Goal: Information Seeking & Learning: Learn about a topic

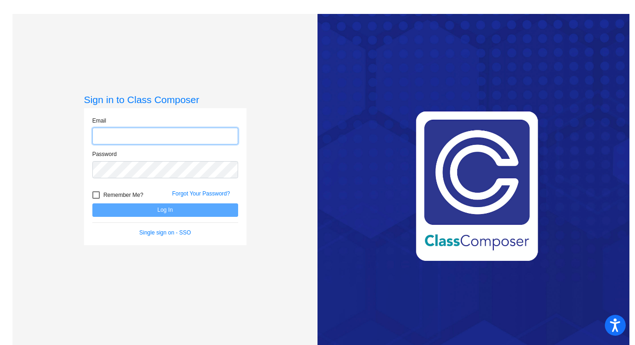
type input "[EMAIL_ADDRESS][DOMAIN_NAME]"
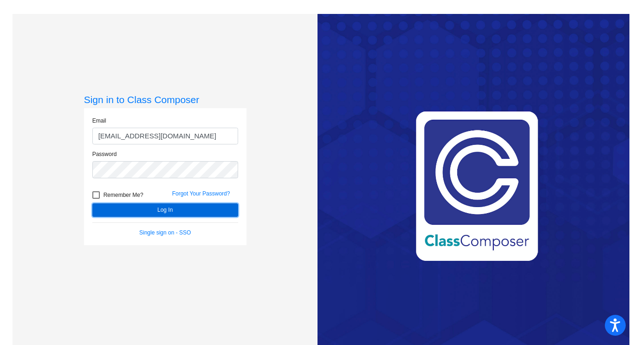
click at [213, 209] on button "Log In" at bounding box center [165, 209] width 146 height 13
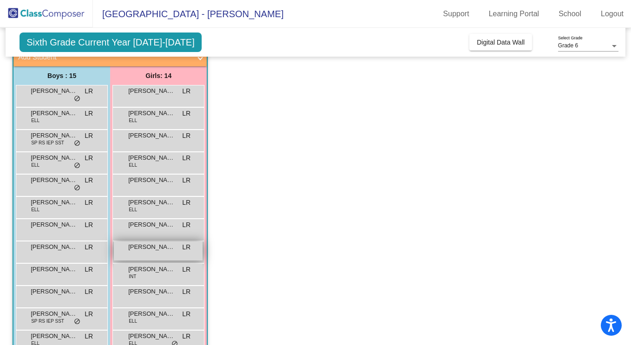
scroll to position [63, 0]
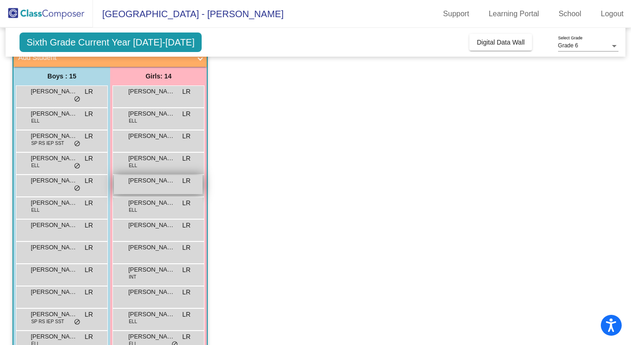
click at [154, 190] on div "Dezlynn Chalke LR lock do_not_disturb_alt" at bounding box center [158, 184] width 89 height 19
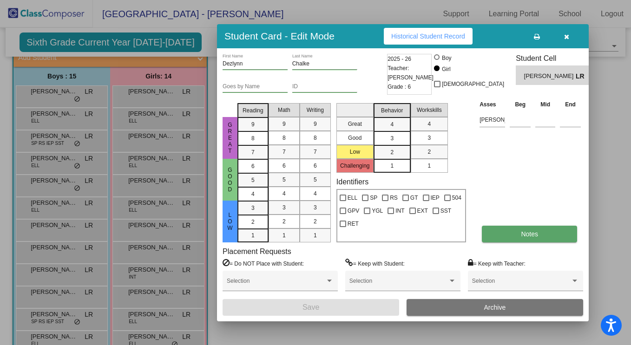
click at [536, 235] on span "Notes" at bounding box center [529, 233] width 17 height 7
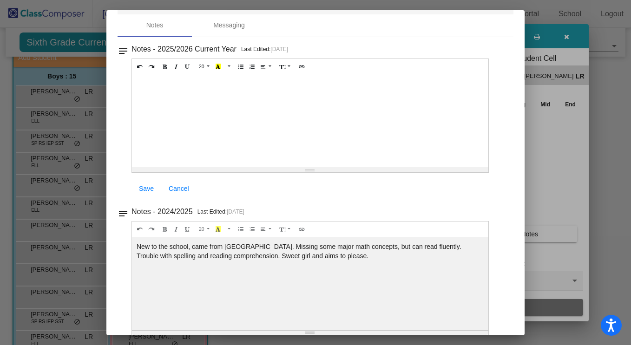
scroll to position [37, 0]
click at [571, 42] on div at bounding box center [315, 172] width 631 height 345
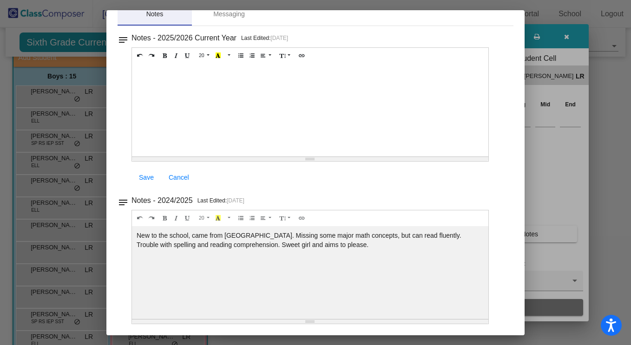
scroll to position [0, 0]
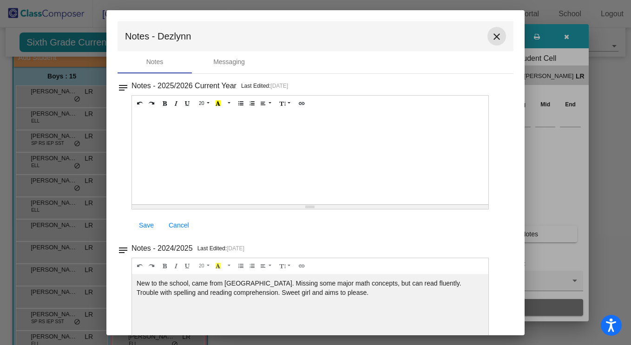
click at [491, 40] on mat-icon "close" at bounding box center [496, 36] width 11 height 11
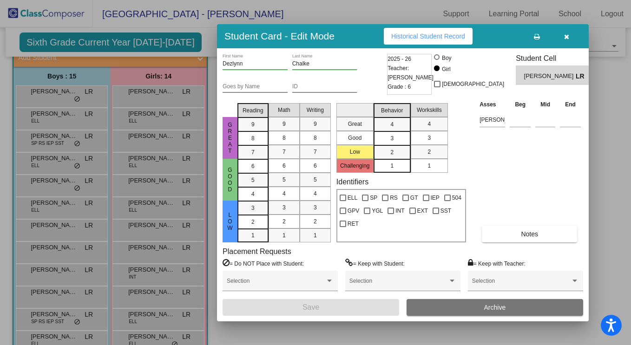
click at [566, 34] on icon "button" at bounding box center [566, 36] width 5 height 7
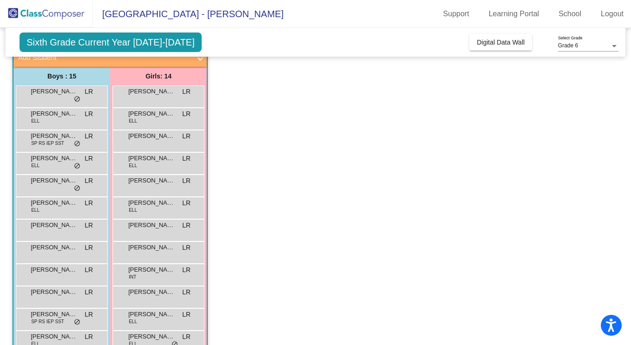
click at [40, 105] on div "[PERSON_NAME] [PERSON_NAME] lock do_not_disturb_alt" at bounding box center [62, 96] width 92 height 22
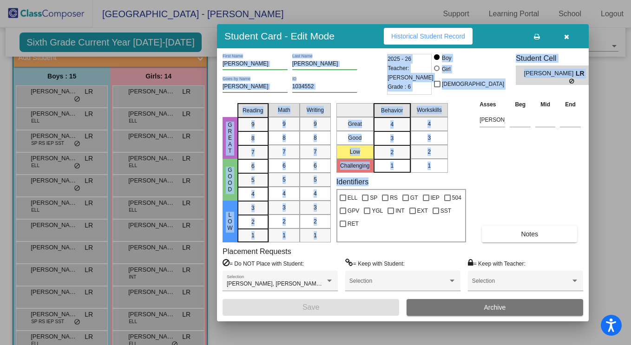
drag, startPoint x: 40, startPoint y: 105, endPoint x: 401, endPoint y: 186, distance: 369.4
click at [401, 186] on div "Student Card - Edit Mode Historical Student Record [PERSON_NAME] First Name [PE…" at bounding box center [315, 172] width 631 height 345
click at [530, 234] on span "Notes" at bounding box center [529, 233] width 17 height 7
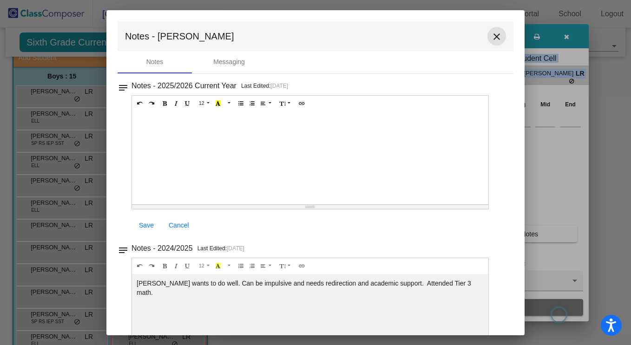
click at [492, 34] on mat-icon "close" at bounding box center [496, 36] width 11 height 11
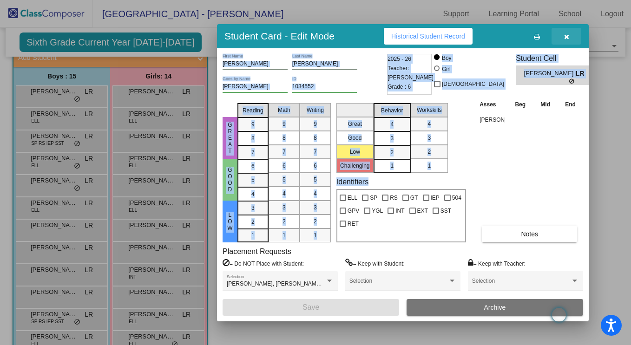
click at [563, 37] on button "button" at bounding box center [566, 36] width 30 height 17
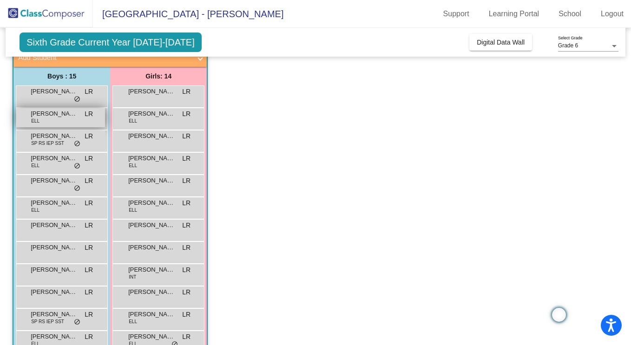
click at [49, 124] on div "[PERSON_NAME] [PERSON_NAME] lock do_not_disturb_alt" at bounding box center [60, 117] width 89 height 19
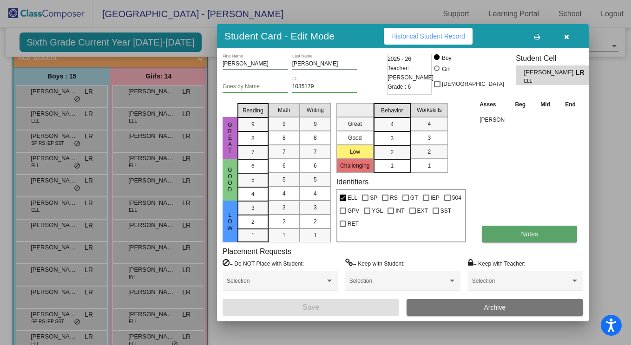
click at [517, 233] on button "Notes" at bounding box center [529, 234] width 95 height 17
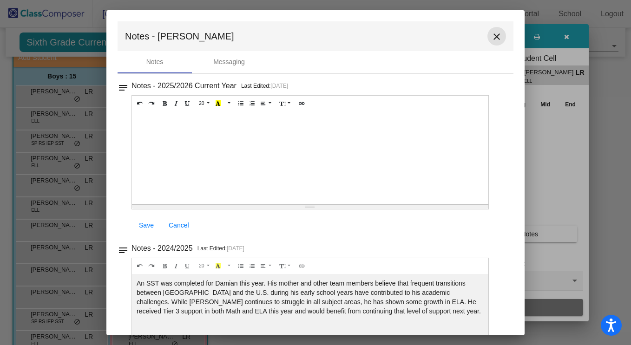
click at [494, 34] on mat-icon "close" at bounding box center [496, 36] width 11 height 11
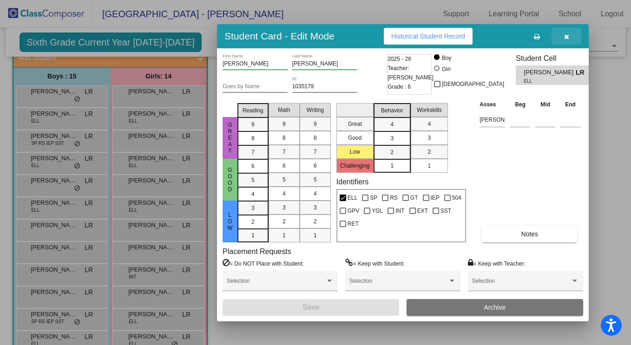
click at [567, 34] on icon "button" at bounding box center [566, 36] width 5 height 7
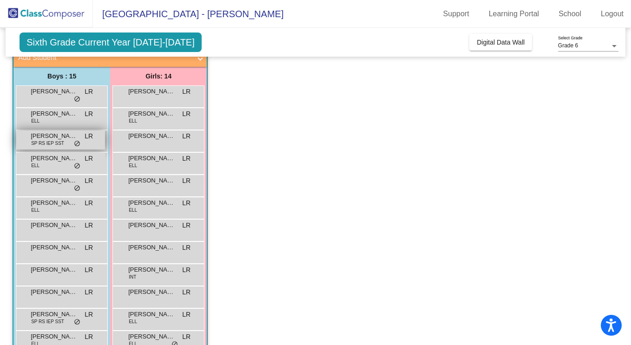
click at [33, 136] on span "[PERSON_NAME]" at bounding box center [54, 135] width 46 height 9
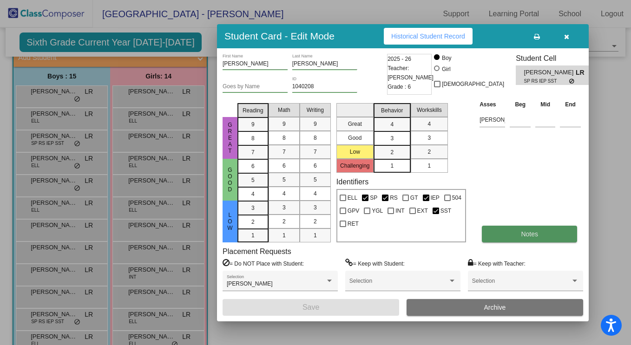
click at [522, 231] on span "Notes" at bounding box center [529, 233] width 17 height 7
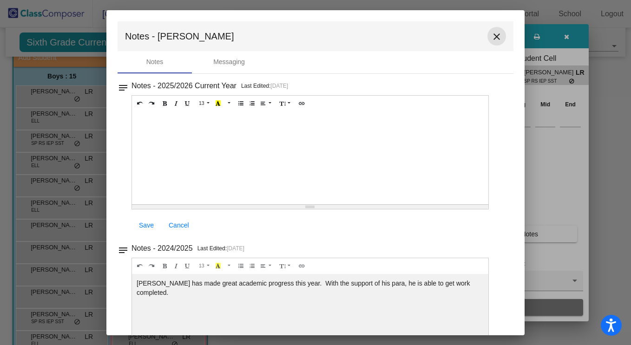
click at [491, 32] on mat-icon "close" at bounding box center [496, 36] width 11 height 11
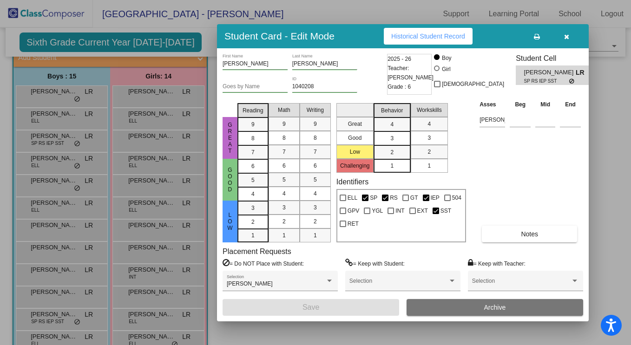
click at [563, 34] on button "button" at bounding box center [566, 36] width 30 height 17
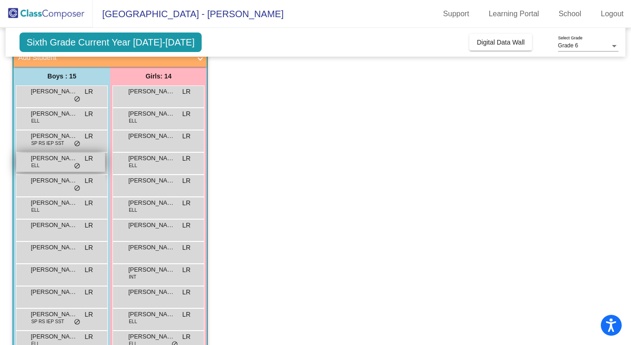
click at [46, 163] on div "[PERSON_NAME] [PERSON_NAME] lock do_not_disturb_alt" at bounding box center [60, 162] width 89 height 19
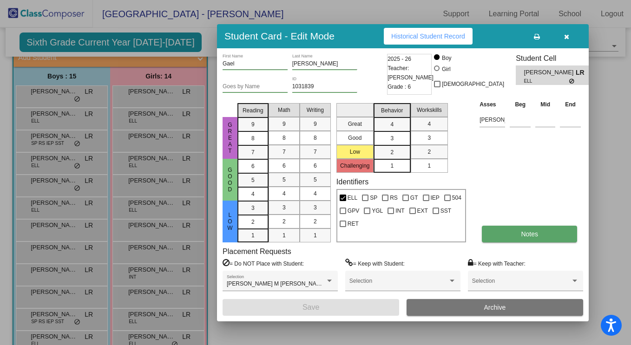
click at [546, 231] on button "Notes" at bounding box center [529, 234] width 95 height 17
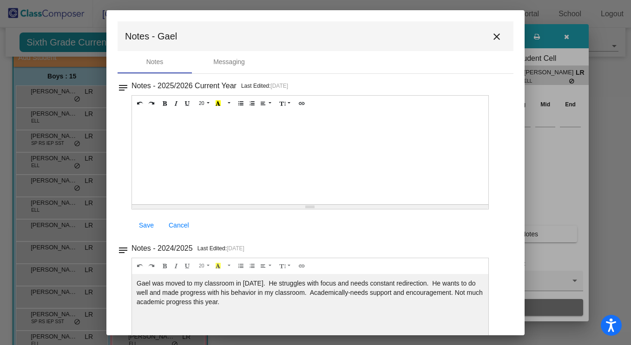
click at [491, 36] on mat-icon "close" at bounding box center [496, 36] width 11 height 11
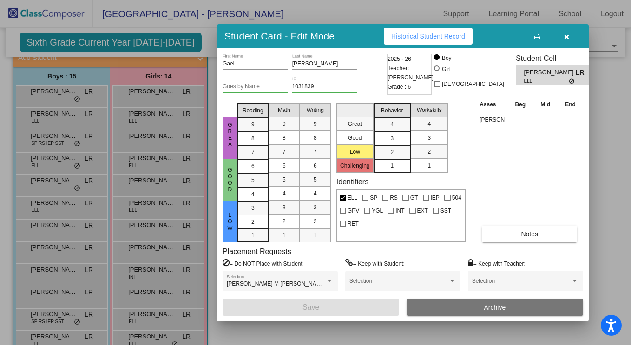
click at [564, 34] on icon "button" at bounding box center [566, 36] width 5 height 7
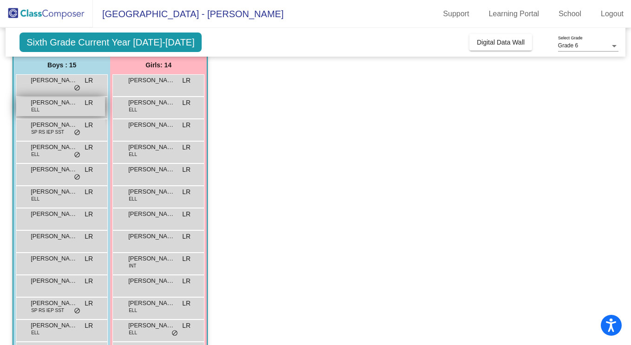
scroll to position [78, 0]
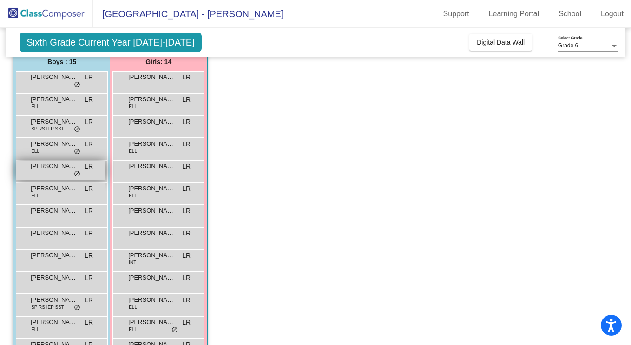
click at [46, 171] on div "[PERSON_NAME] LR lock do_not_disturb_alt" at bounding box center [60, 170] width 89 height 19
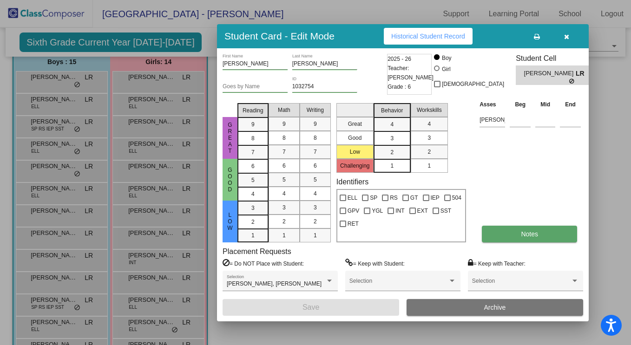
click at [531, 240] on button "Notes" at bounding box center [529, 234] width 95 height 17
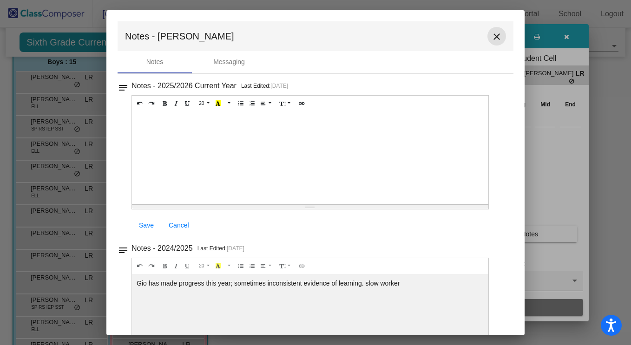
click at [491, 37] on mat-icon "close" at bounding box center [496, 36] width 11 height 11
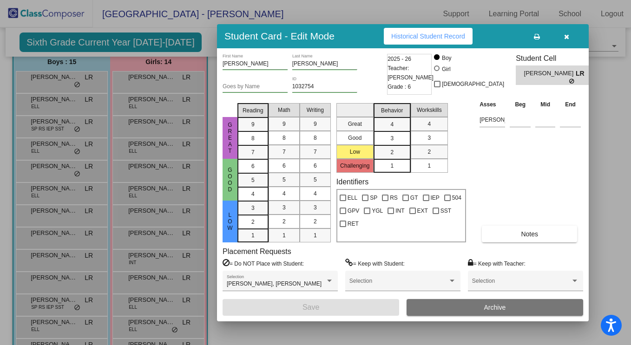
click at [560, 36] on button "button" at bounding box center [566, 36] width 30 height 17
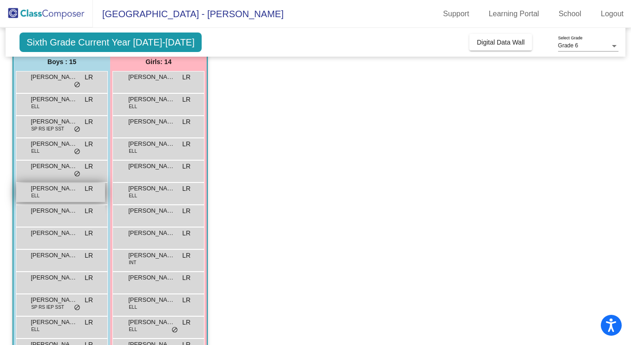
click at [61, 193] on div "[PERSON_NAME] [PERSON_NAME] lock do_not_disturb_alt" at bounding box center [60, 192] width 89 height 19
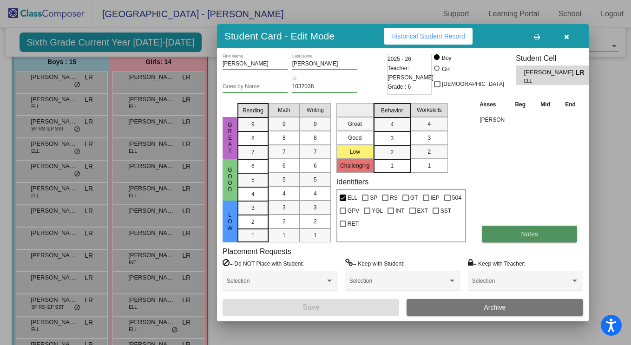
click at [509, 229] on button "Notes" at bounding box center [529, 234] width 95 height 17
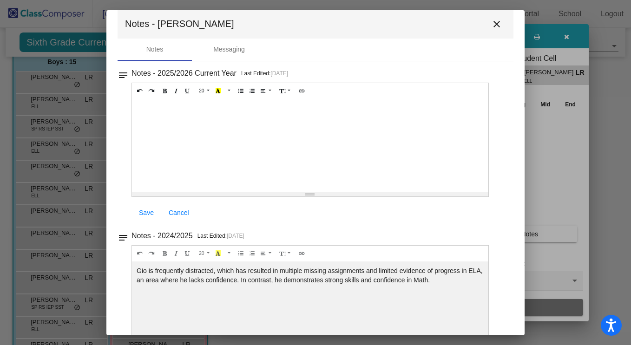
scroll to position [15, 0]
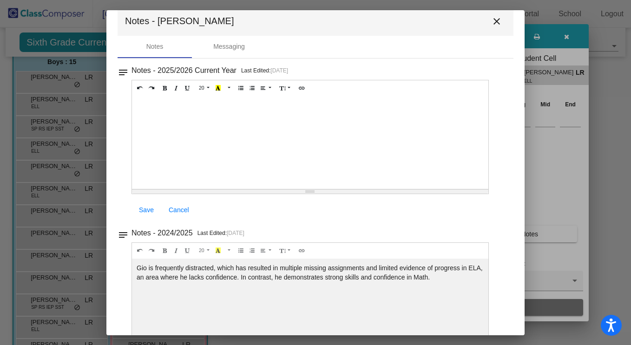
click at [487, 21] on button "close" at bounding box center [496, 21] width 19 height 19
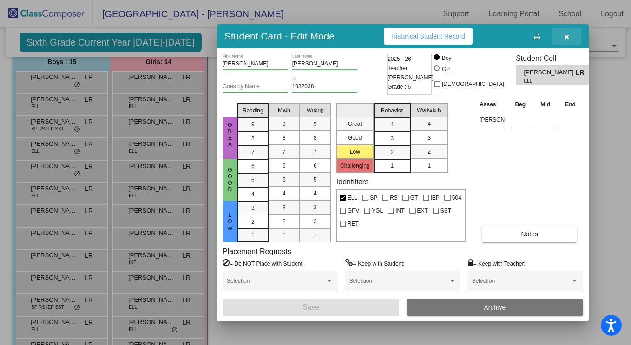
click at [560, 33] on button "button" at bounding box center [566, 36] width 30 height 17
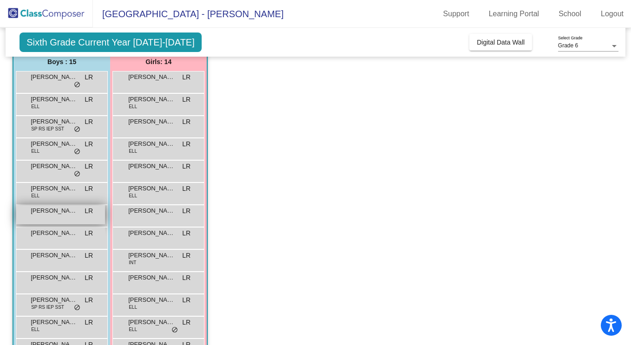
click at [54, 216] on div "[PERSON_NAME] LR lock do_not_disturb_alt" at bounding box center [60, 214] width 89 height 19
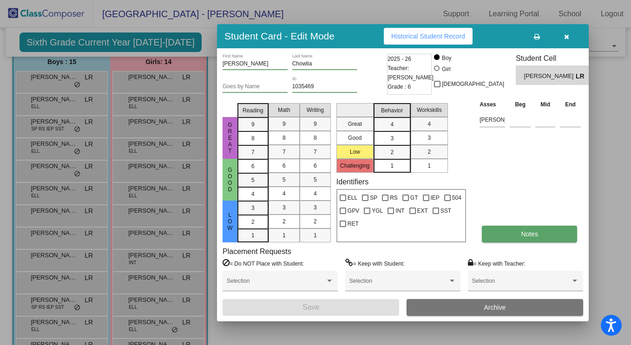
click at [561, 227] on button "Notes" at bounding box center [529, 234] width 95 height 17
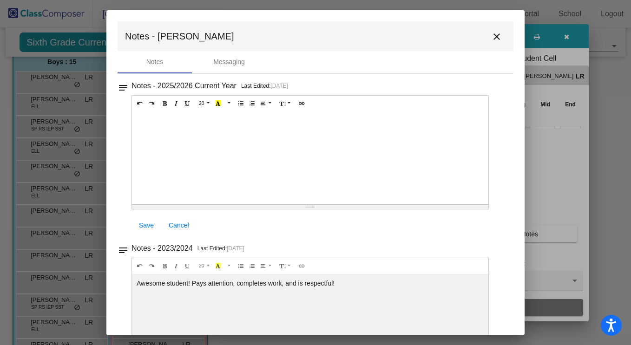
click at [494, 39] on mat-icon "close" at bounding box center [496, 36] width 11 height 11
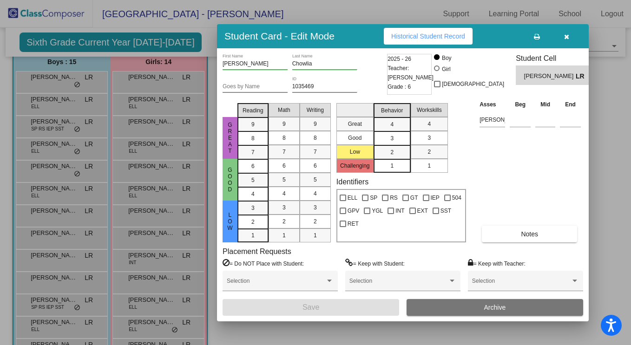
click at [560, 33] on button "button" at bounding box center [566, 36] width 30 height 17
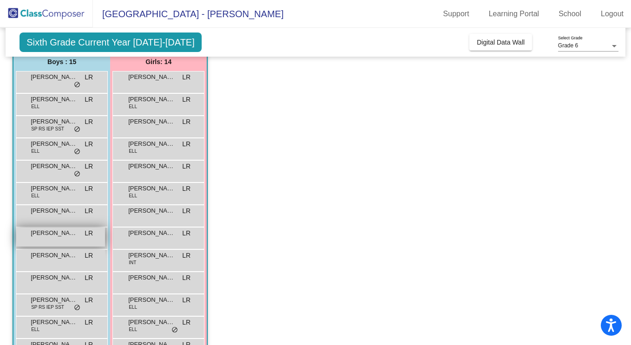
click at [52, 246] on div "[PERSON_NAME] [PERSON_NAME] lock do_not_disturb_alt" at bounding box center [60, 237] width 89 height 19
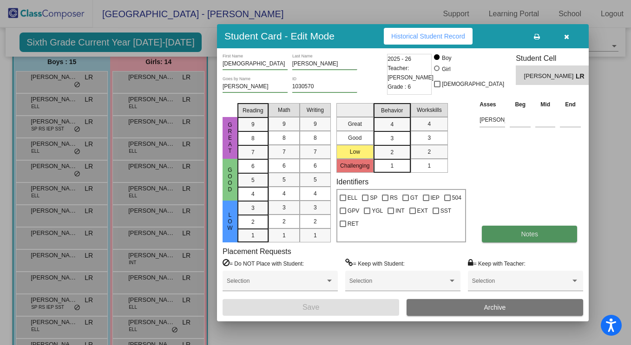
click at [500, 240] on button "Notes" at bounding box center [529, 234] width 95 height 17
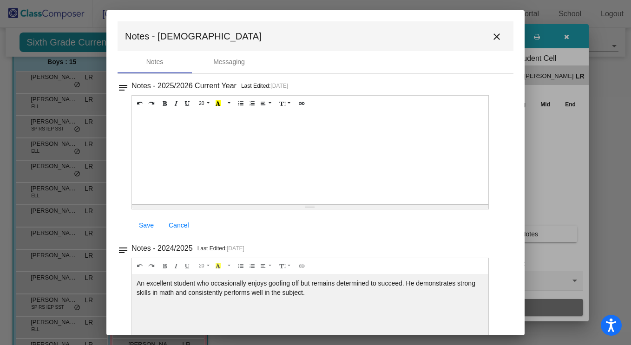
scroll to position [0, 0]
click at [496, 41] on mat-icon "close" at bounding box center [496, 36] width 11 height 11
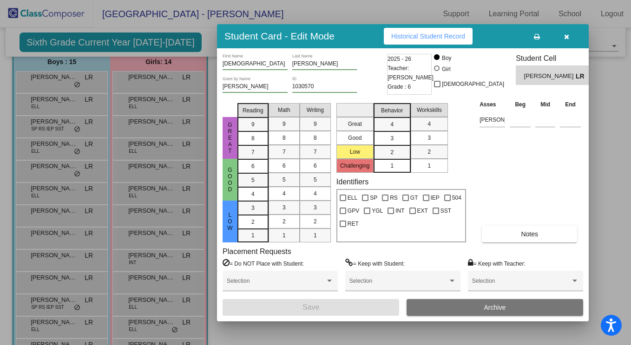
click at [556, 38] on button "button" at bounding box center [566, 36] width 30 height 17
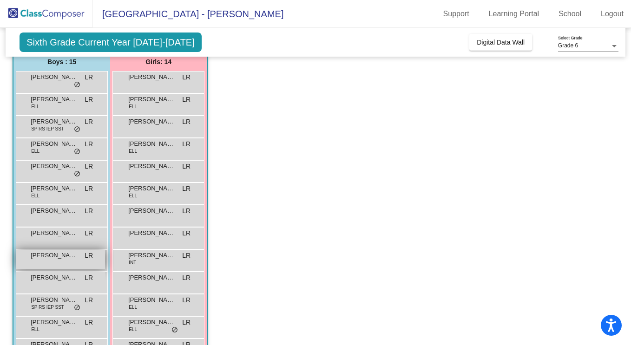
click at [58, 268] on div "[PERSON_NAME] LR lock do_not_disturb_alt" at bounding box center [60, 259] width 89 height 19
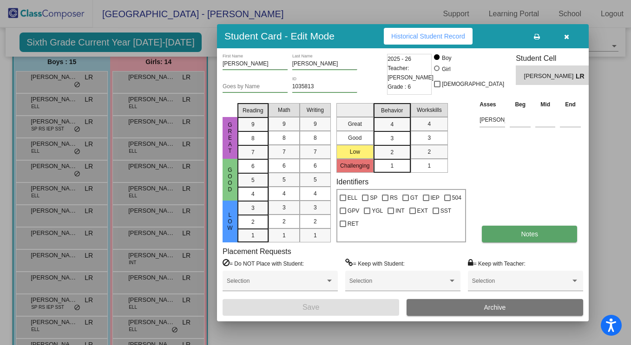
click at [545, 231] on button "Notes" at bounding box center [529, 234] width 95 height 17
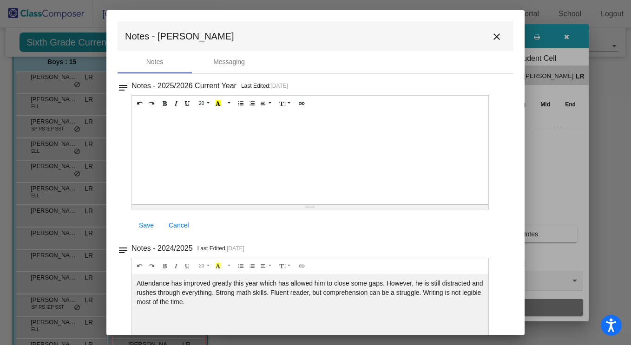
click at [499, 38] on button "close" at bounding box center [496, 36] width 19 height 19
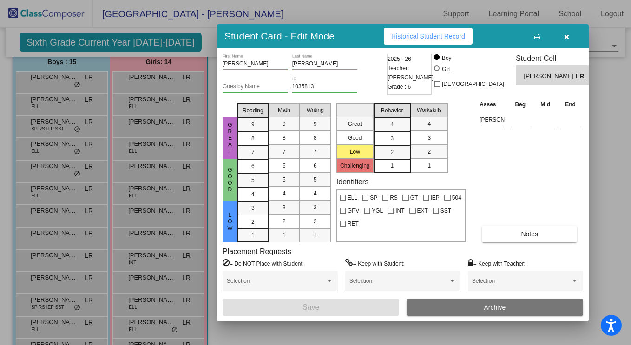
click at [559, 34] on button "button" at bounding box center [566, 36] width 30 height 17
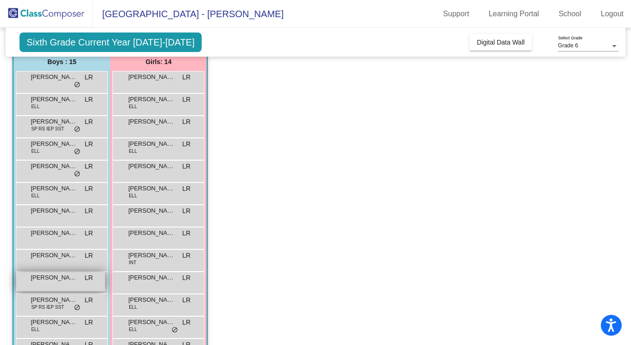
click at [66, 286] on div "[PERSON_NAME] LR lock do_not_disturb_alt" at bounding box center [60, 281] width 89 height 19
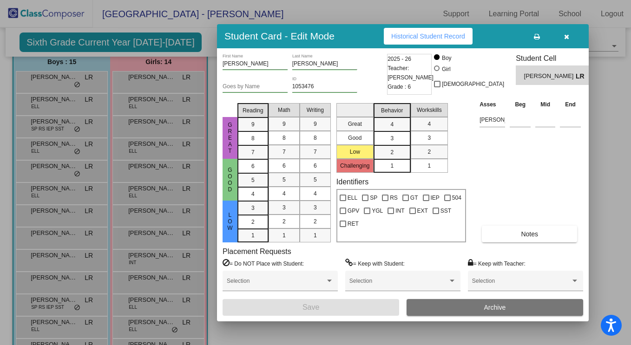
click at [567, 34] on icon "button" at bounding box center [566, 36] width 5 height 7
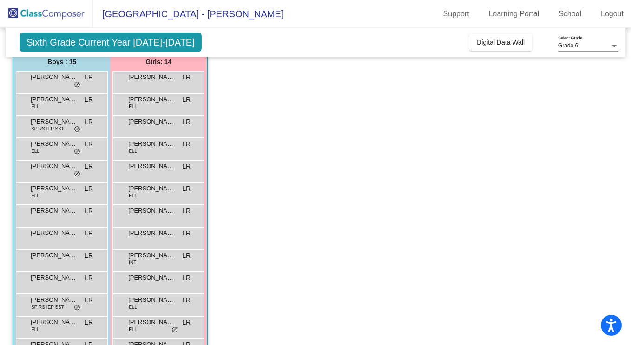
scroll to position [153, 0]
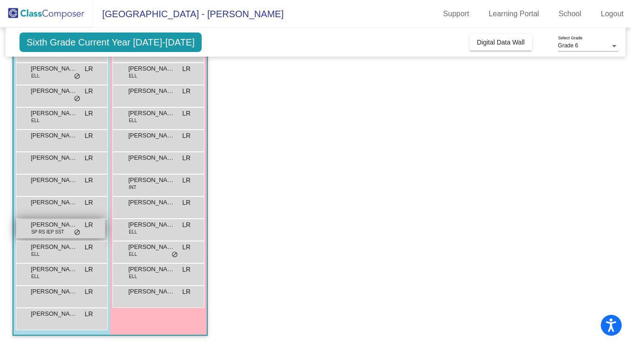
click at [45, 229] on span "SP RS IEP SST" at bounding box center [47, 232] width 33 height 7
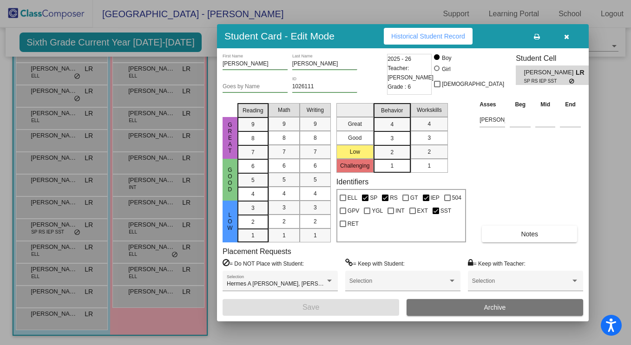
scroll to position [0, 0]
click at [492, 231] on button "Notes" at bounding box center [529, 234] width 95 height 17
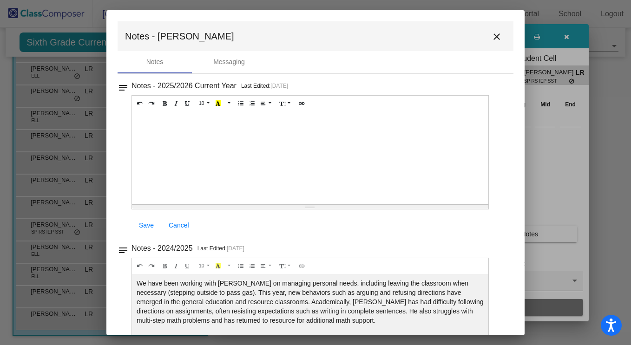
click at [484, 42] on mat-toolbar "Notes - [PERSON_NAME] close" at bounding box center [316, 36] width 396 height 30
click at [491, 33] on mat-icon "close" at bounding box center [496, 36] width 11 height 11
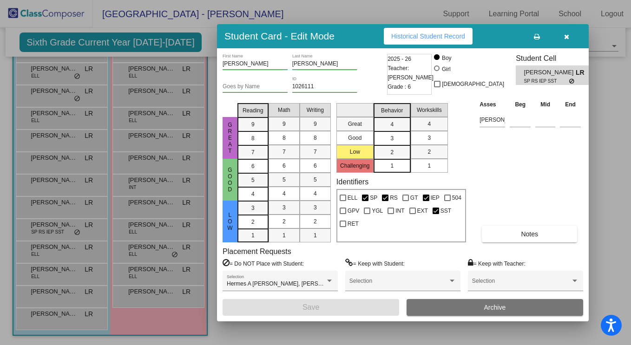
click at [569, 36] on button "button" at bounding box center [566, 36] width 30 height 17
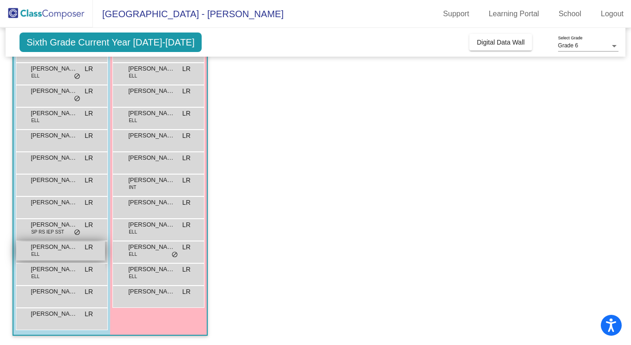
click at [63, 259] on div "[PERSON_NAME] [PERSON_NAME] lock do_not_disturb_alt" at bounding box center [60, 251] width 89 height 19
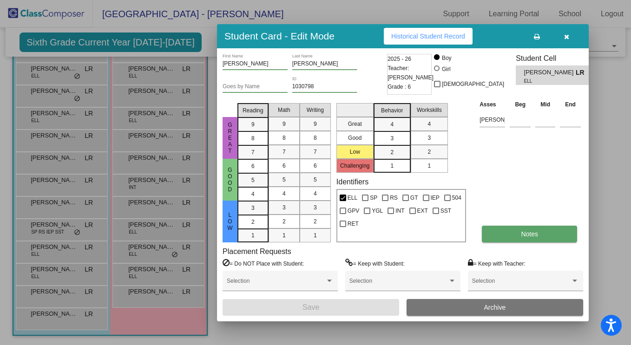
click at [535, 235] on span "Notes" at bounding box center [529, 233] width 17 height 7
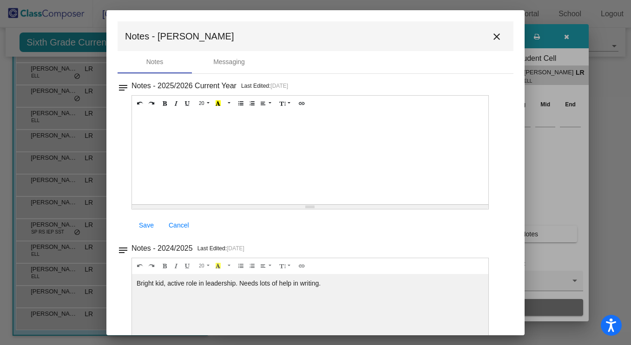
click at [496, 38] on mat-icon "close" at bounding box center [496, 36] width 11 height 11
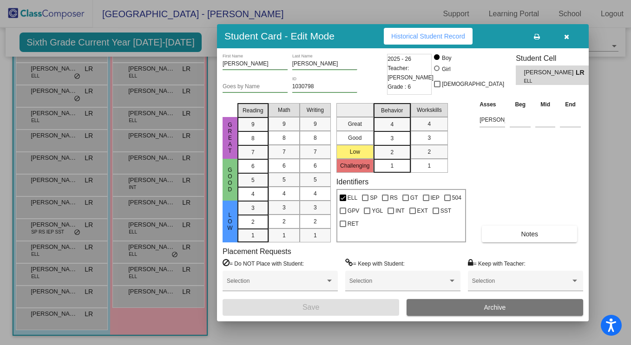
click at [564, 33] on span "button" at bounding box center [566, 36] width 5 height 7
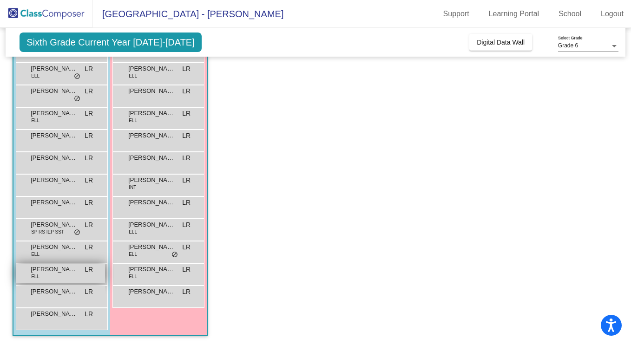
click at [49, 281] on div "[PERSON_NAME] [PERSON_NAME] lock do_not_disturb_alt" at bounding box center [60, 273] width 89 height 19
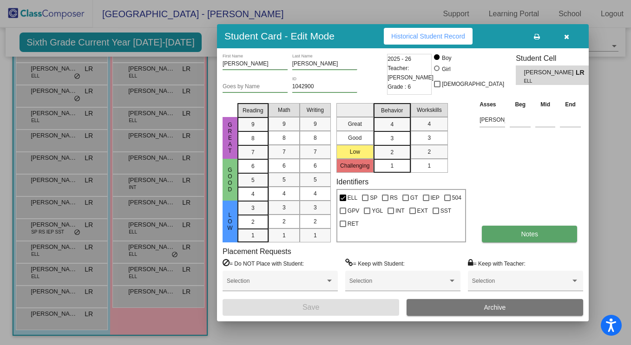
click at [503, 234] on button "Notes" at bounding box center [529, 234] width 95 height 17
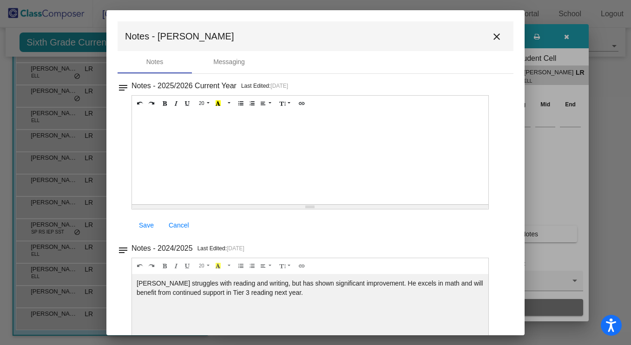
click at [493, 34] on mat-icon "close" at bounding box center [496, 36] width 11 height 11
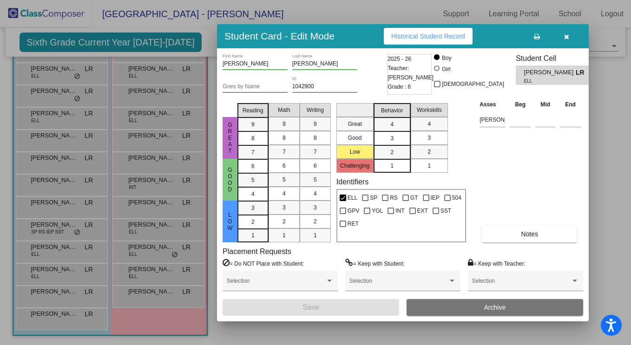
click at [561, 33] on button "button" at bounding box center [566, 36] width 30 height 17
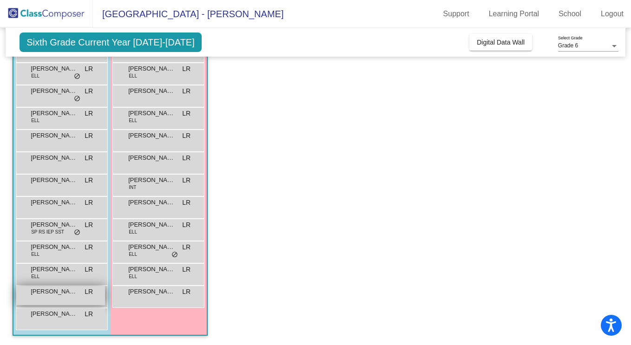
click at [33, 293] on span "[PERSON_NAME] [PERSON_NAME]" at bounding box center [54, 291] width 46 height 9
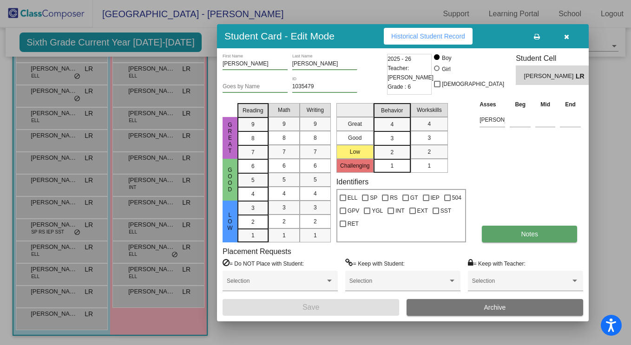
click at [501, 234] on button "Notes" at bounding box center [529, 234] width 95 height 17
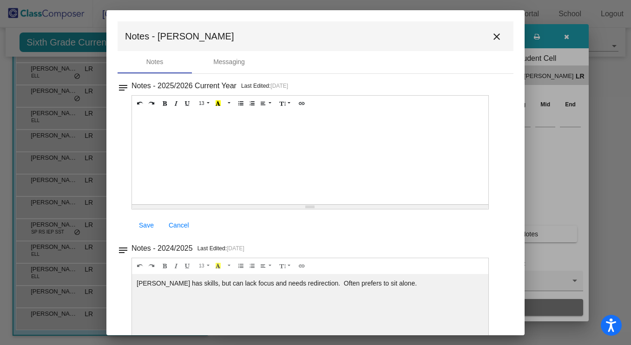
click at [500, 34] on button "close" at bounding box center [496, 36] width 19 height 19
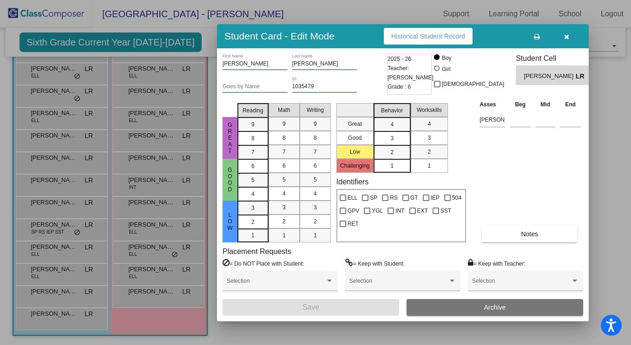
click at [569, 31] on button "button" at bounding box center [566, 36] width 30 height 17
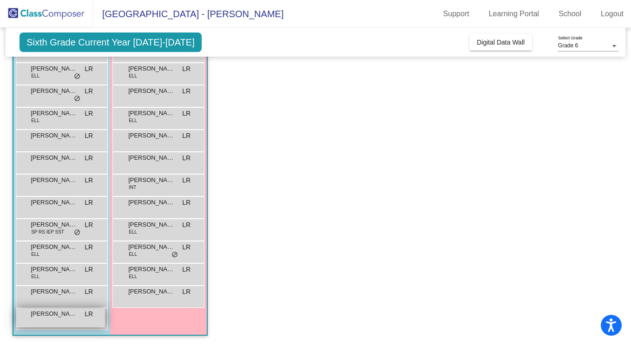
click at [65, 312] on span "[PERSON_NAME]" at bounding box center [54, 313] width 46 height 9
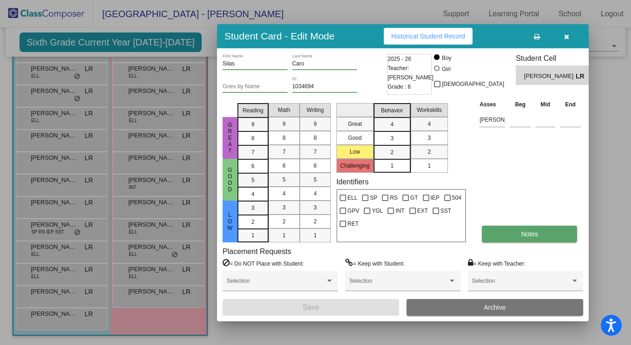
click at [503, 227] on button "Notes" at bounding box center [529, 234] width 95 height 17
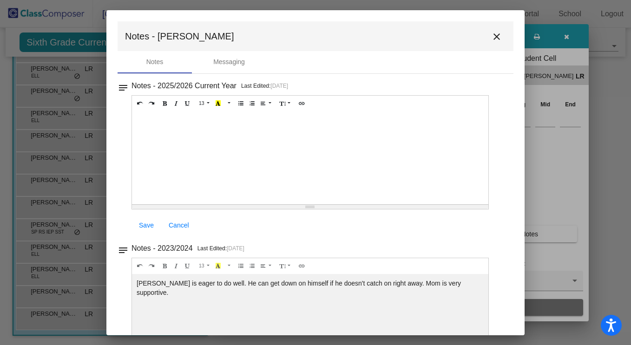
click at [487, 31] on button "close" at bounding box center [496, 36] width 19 height 19
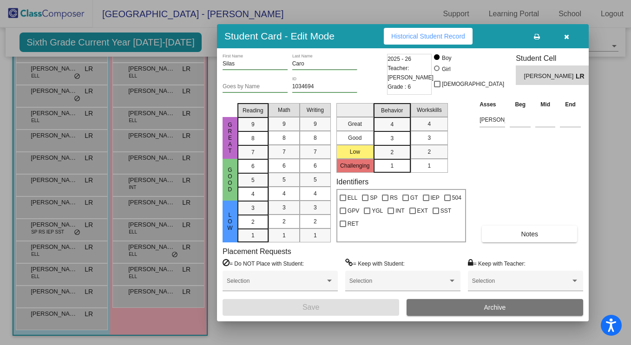
click at [573, 35] on button "button" at bounding box center [566, 36] width 30 height 17
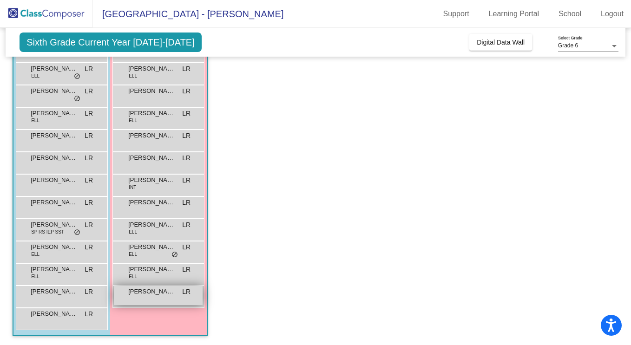
click at [157, 294] on span "[PERSON_NAME]" at bounding box center [151, 291] width 46 height 9
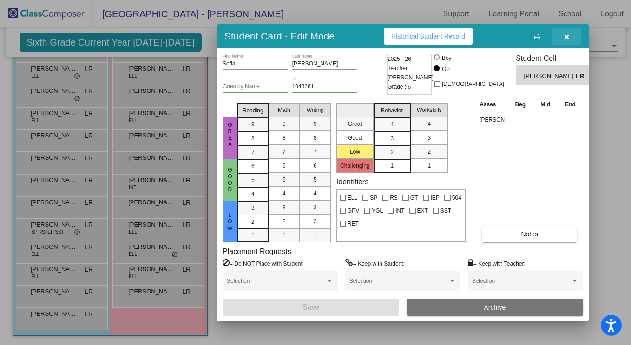
click at [574, 36] on button "button" at bounding box center [566, 36] width 30 height 17
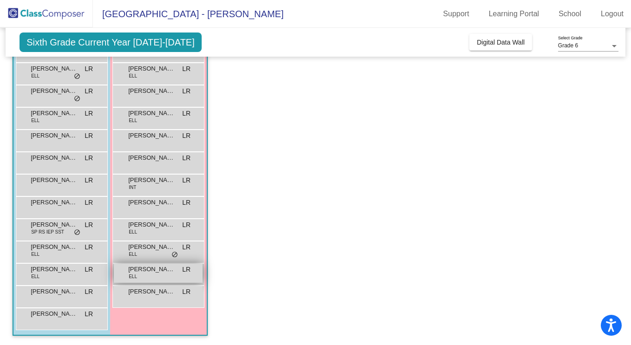
click at [171, 269] on span "[PERSON_NAME]" at bounding box center [151, 269] width 46 height 9
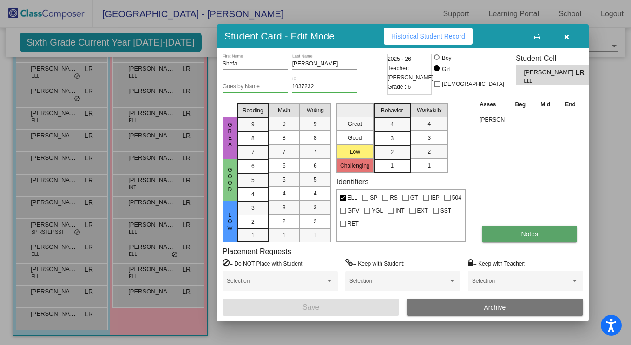
click at [518, 226] on button "Notes" at bounding box center [529, 234] width 95 height 17
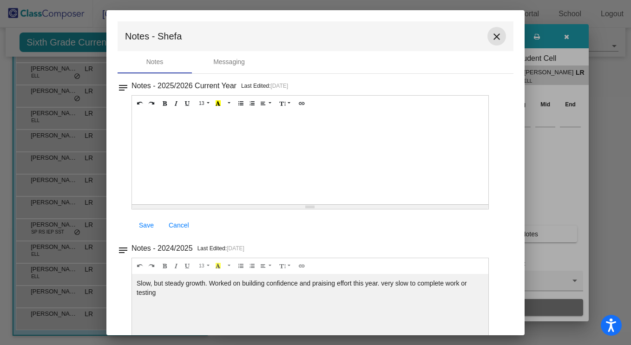
click at [494, 37] on mat-icon "close" at bounding box center [496, 36] width 11 height 11
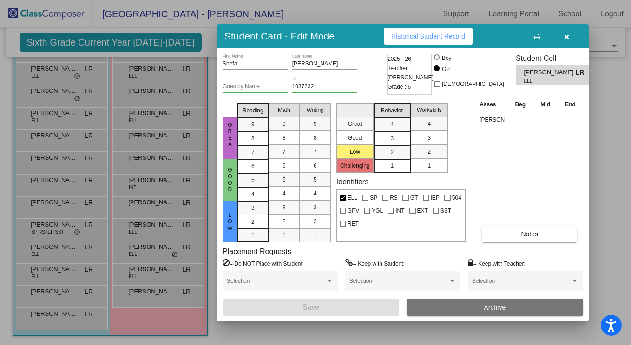
click at [568, 37] on icon "button" at bounding box center [566, 36] width 5 height 7
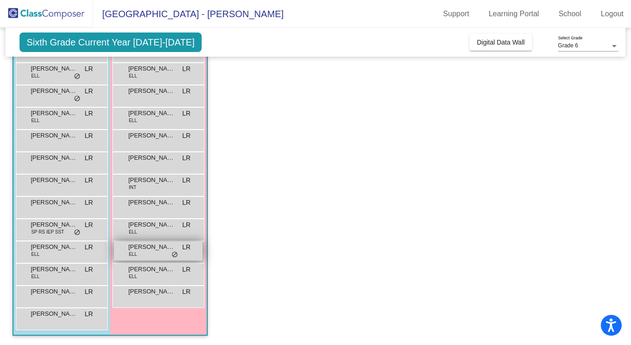
click at [132, 252] on span "ELL" at bounding box center [133, 254] width 8 height 7
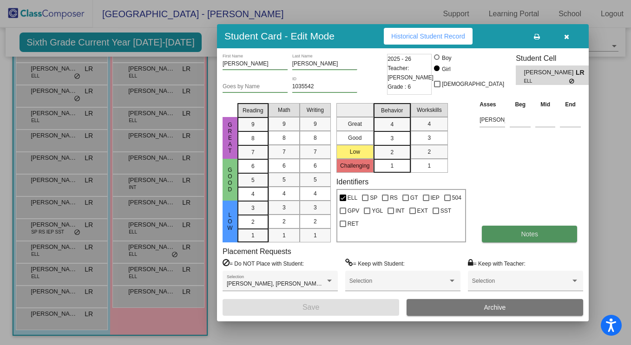
click at [495, 227] on button "Notes" at bounding box center [529, 234] width 95 height 17
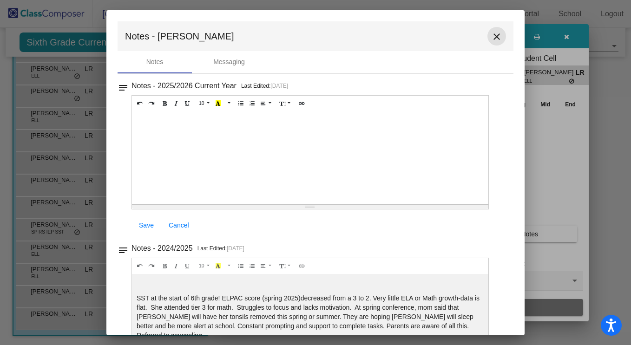
drag, startPoint x: 495, startPoint y: 33, endPoint x: 488, endPoint y: 47, distance: 15.2
click at [495, 33] on mat-icon "close" at bounding box center [496, 36] width 11 height 11
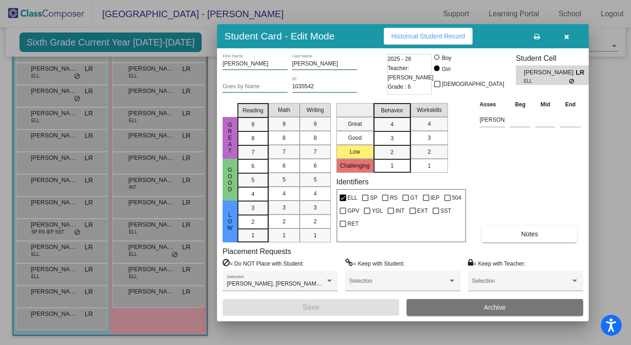
click at [170, 231] on div at bounding box center [315, 172] width 631 height 345
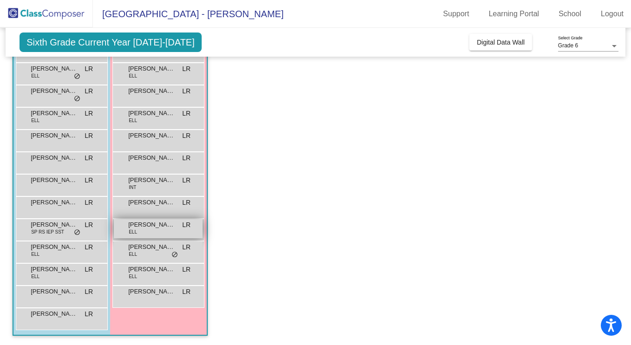
click at [157, 229] on span "[PERSON_NAME]" at bounding box center [151, 224] width 46 height 9
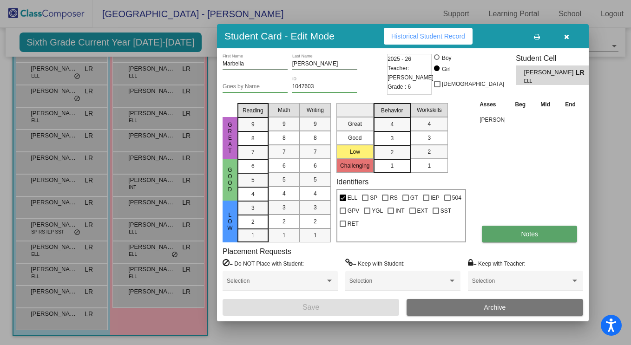
click at [508, 230] on button "Notes" at bounding box center [529, 234] width 95 height 17
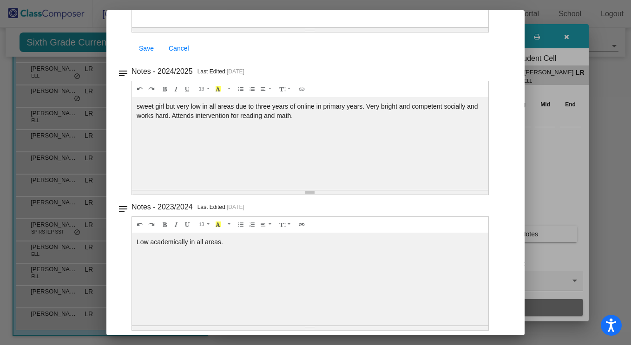
scroll to position [184, 0]
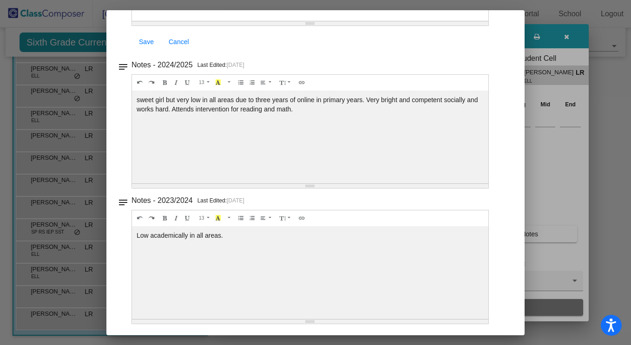
click at [571, 51] on div at bounding box center [315, 172] width 631 height 345
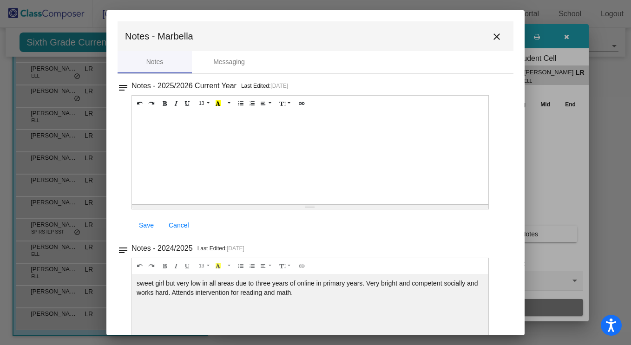
click at [566, 36] on div at bounding box center [315, 172] width 631 height 345
click at [569, 33] on div at bounding box center [315, 172] width 631 height 345
click at [495, 40] on mat-icon "close" at bounding box center [496, 36] width 11 height 11
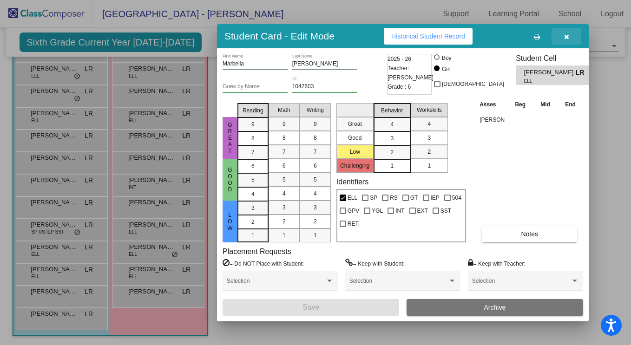
click at [563, 39] on button "button" at bounding box center [566, 36] width 30 height 17
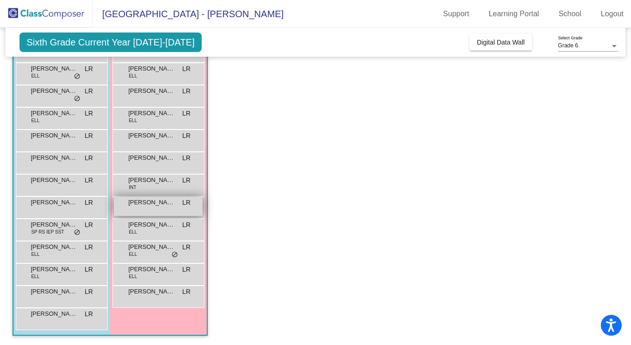
click at [166, 212] on div "[PERSON_NAME] LR lock do_not_disturb_alt" at bounding box center [158, 206] width 89 height 19
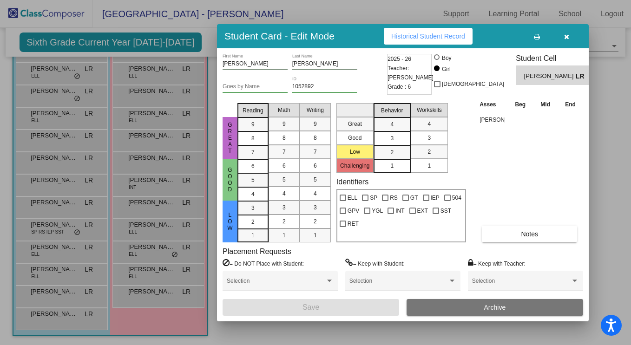
click at [513, 224] on div "Asses Beg Mid End [PERSON_NAME] Notes" at bounding box center [530, 170] width 106 height 143
click at [505, 231] on button "Notes" at bounding box center [529, 234] width 95 height 17
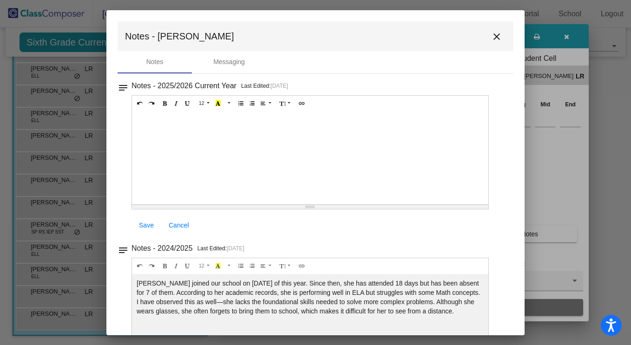
click at [487, 37] on button "close" at bounding box center [496, 36] width 19 height 19
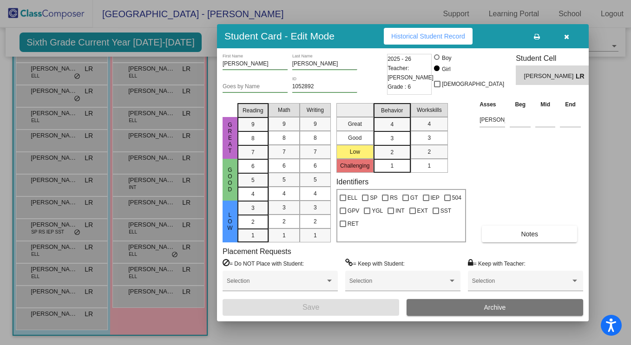
click at [157, 222] on div at bounding box center [315, 172] width 631 height 345
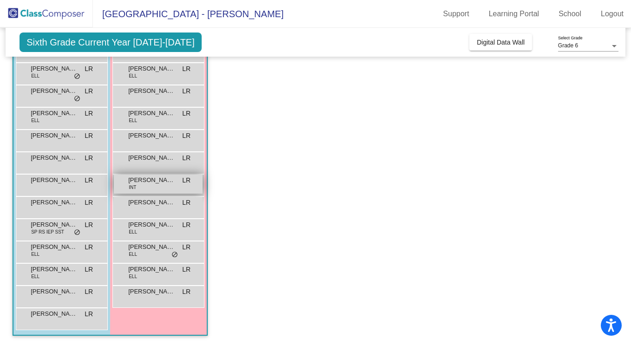
click at [153, 184] on span "[PERSON_NAME]" at bounding box center [151, 180] width 46 height 9
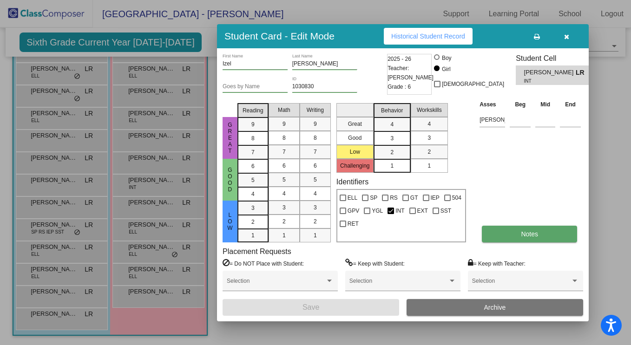
click at [511, 241] on button "Notes" at bounding box center [529, 234] width 95 height 17
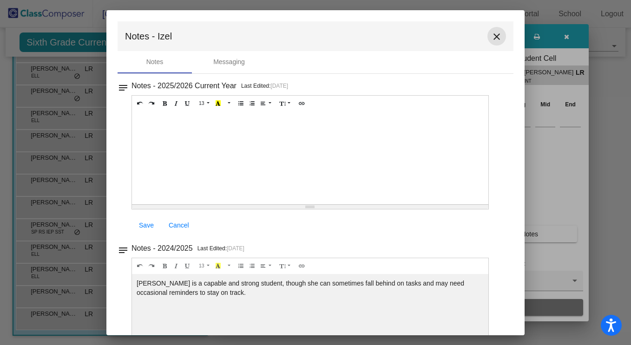
click at [492, 34] on mat-icon "close" at bounding box center [496, 36] width 11 height 11
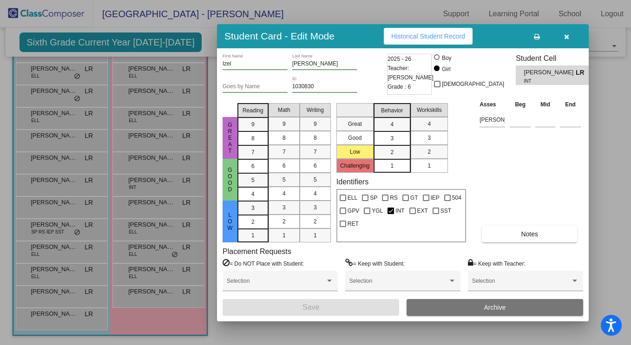
click at [560, 35] on button "button" at bounding box center [566, 36] width 30 height 17
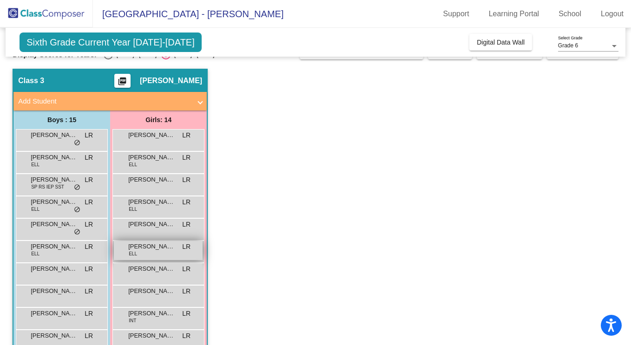
scroll to position [13, 0]
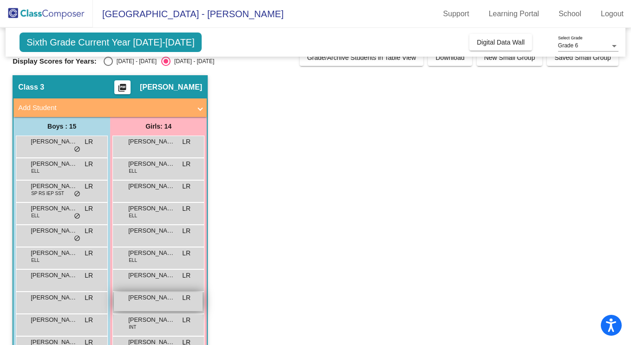
click at [148, 298] on span "[PERSON_NAME]" at bounding box center [151, 297] width 46 height 9
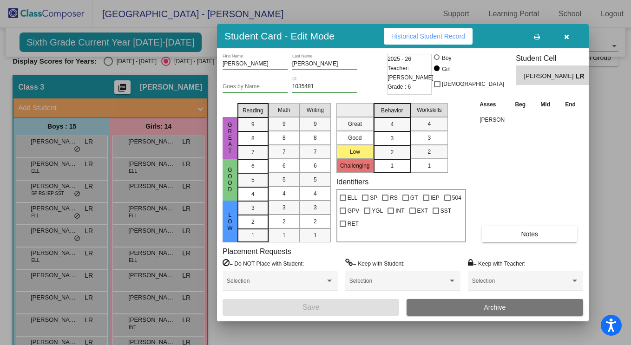
click at [504, 225] on div "Asses Beg Mid End [PERSON_NAME] Notes" at bounding box center [530, 170] width 106 height 143
click at [506, 233] on button "Notes" at bounding box center [529, 234] width 95 height 17
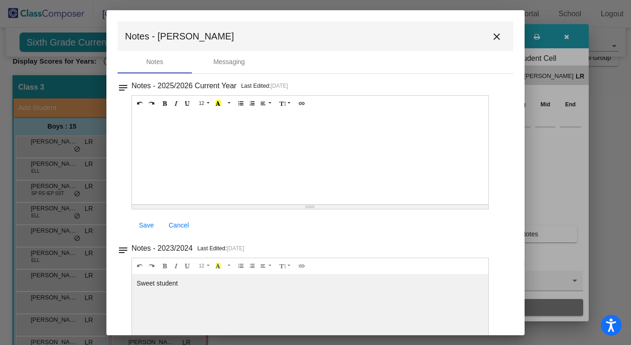
click at [491, 35] on mat-icon "close" at bounding box center [496, 36] width 11 height 11
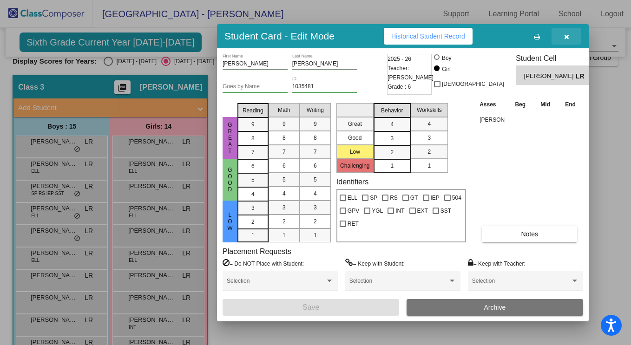
click at [561, 32] on button "button" at bounding box center [566, 36] width 30 height 17
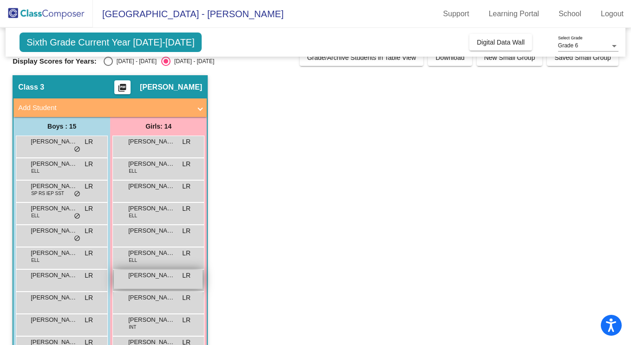
click at [128, 281] on div "[PERSON_NAME] LR lock do_not_disturb_alt" at bounding box center [158, 279] width 89 height 19
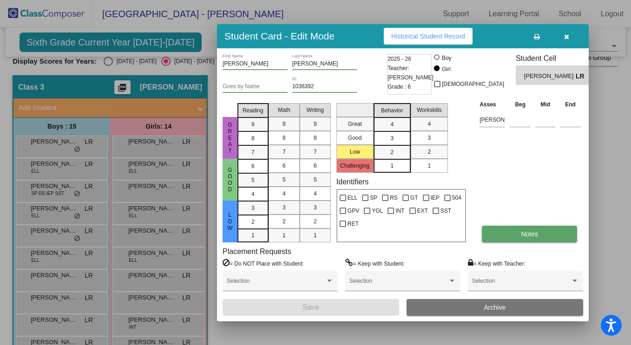
click at [531, 230] on span "Notes" at bounding box center [529, 233] width 17 height 7
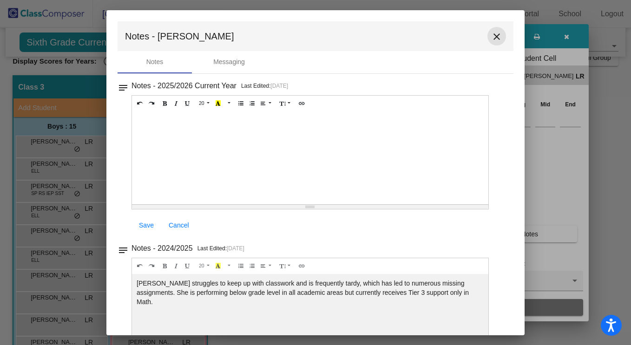
click at [498, 30] on button "close" at bounding box center [496, 36] width 19 height 19
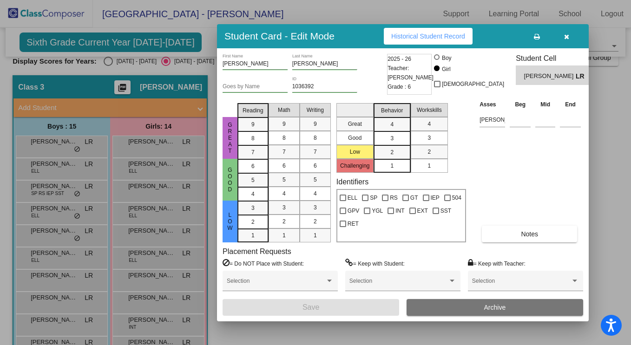
click at [570, 34] on button "button" at bounding box center [566, 36] width 30 height 17
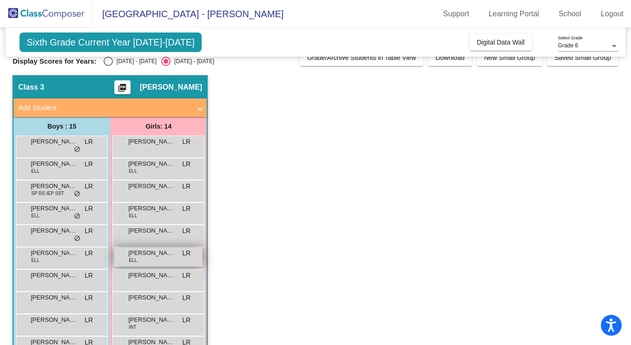
click at [136, 255] on span "[PERSON_NAME]" at bounding box center [151, 253] width 46 height 9
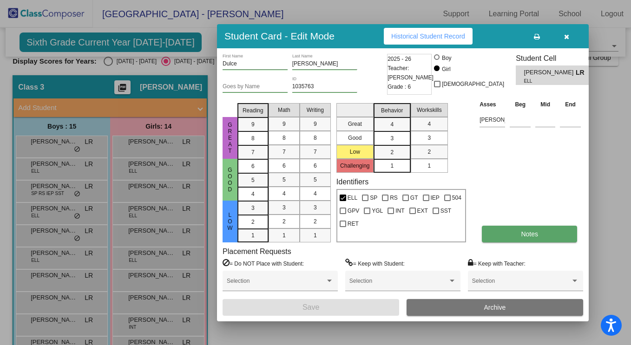
click at [536, 241] on button "Notes" at bounding box center [529, 234] width 95 height 17
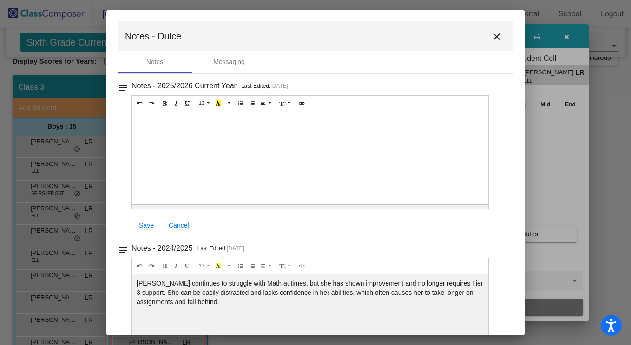
click at [491, 33] on mat-icon "close" at bounding box center [496, 36] width 11 height 11
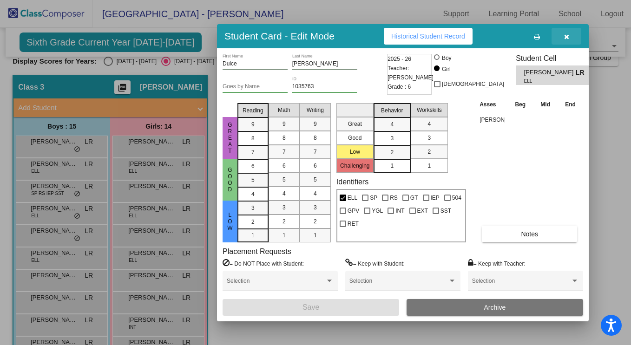
click at [571, 33] on button "button" at bounding box center [566, 36] width 30 height 17
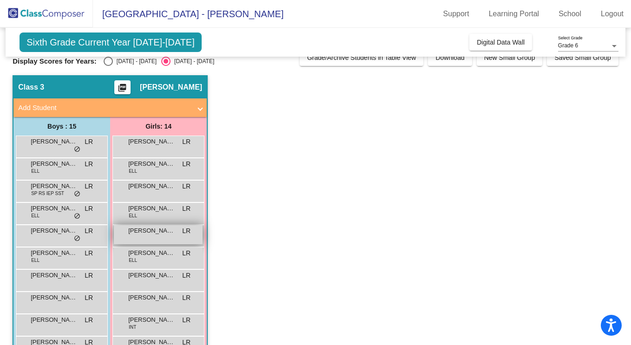
click at [156, 236] on div "Dezlynn Chalke LR lock do_not_disturb_alt" at bounding box center [158, 234] width 89 height 19
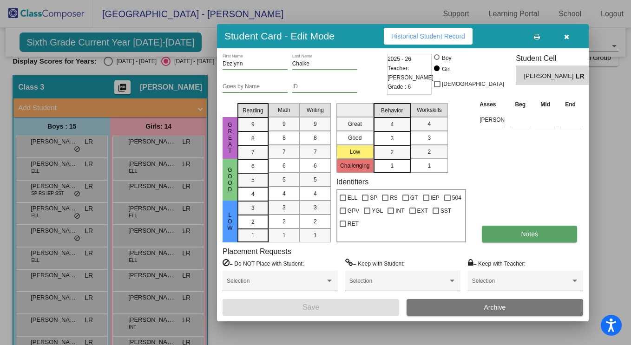
click at [515, 239] on button "Notes" at bounding box center [529, 234] width 95 height 17
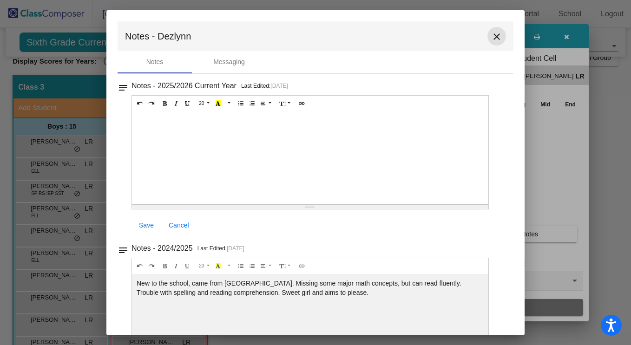
click at [491, 32] on mat-icon "close" at bounding box center [496, 36] width 11 height 11
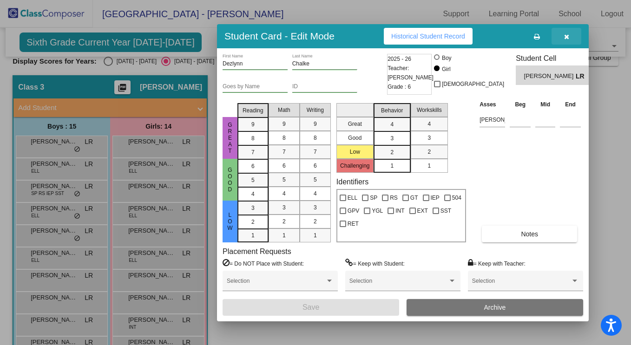
click at [563, 33] on button "button" at bounding box center [566, 36] width 30 height 17
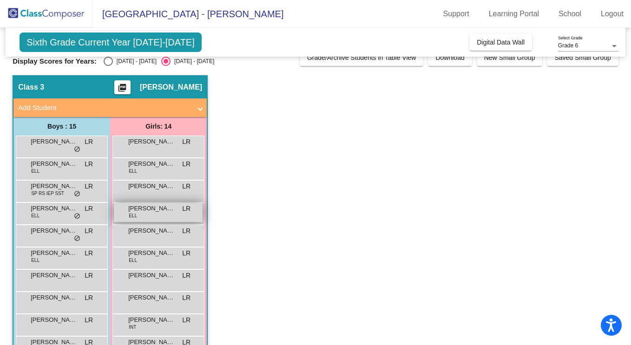
click at [172, 219] on div "[PERSON_NAME] [PERSON_NAME] lock do_not_disturb_alt" at bounding box center [158, 212] width 89 height 19
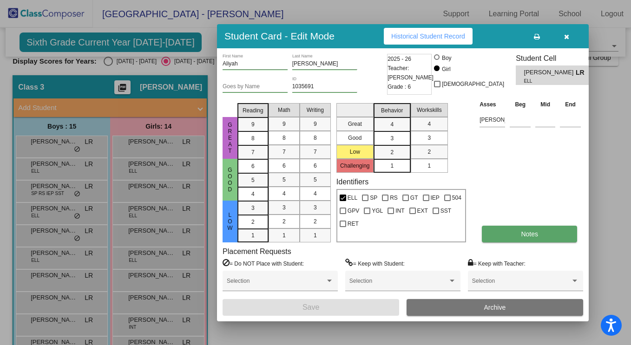
click at [517, 238] on button "Notes" at bounding box center [529, 234] width 95 height 17
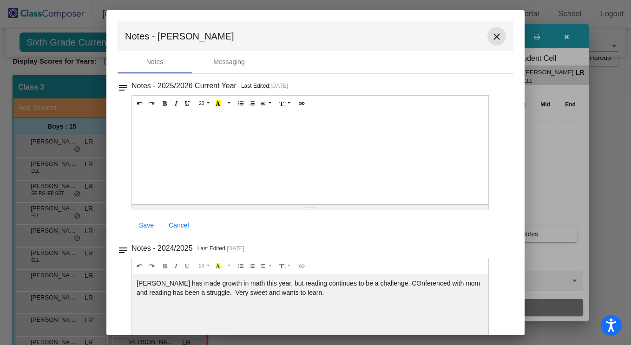
click at [496, 36] on mat-icon "close" at bounding box center [496, 36] width 11 height 11
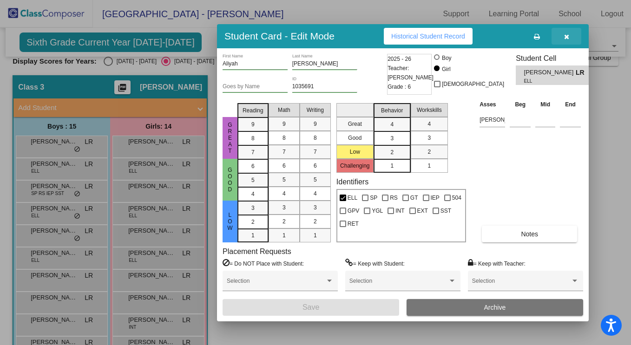
click at [554, 38] on button "button" at bounding box center [566, 36] width 30 height 17
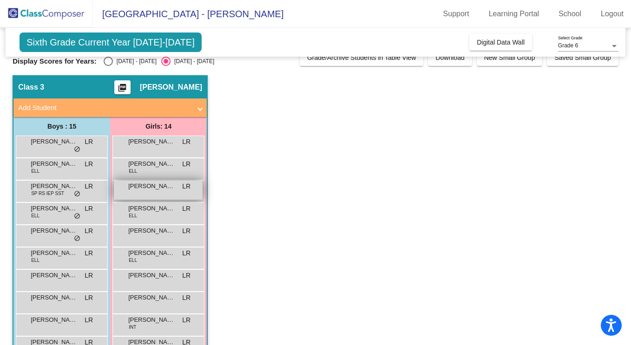
click at [139, 197] on div "[PERSON_NAME] LR lock do_not_disturb_alt" at bounding box center [158, 190] width 89 height 19
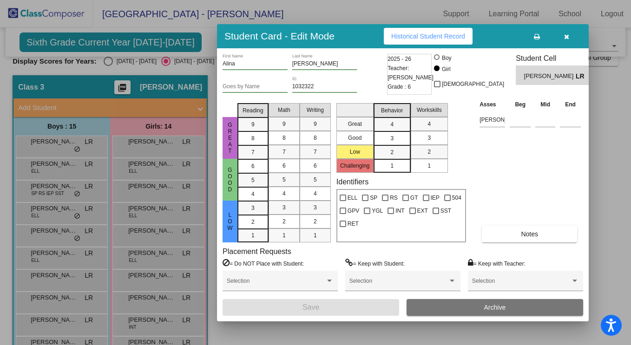
click at [509, 245] on div "[PERSON_NAME] First Name [PERSON_NAME] Last Name Goes by Name 1032322 ID 2025 -…" at bounding box center [402, 185] width 360 height 262
click at [510, 239] on button "Notes" at bounding box center [529, 234] width 95 height 17
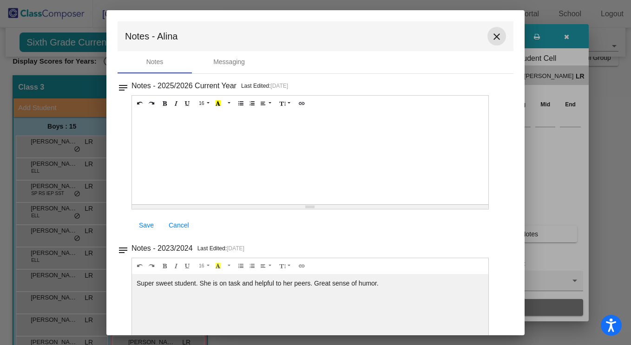
click at [492, 35] on mat-icon "close" at bounding box center [496, 36] width 11 height 11
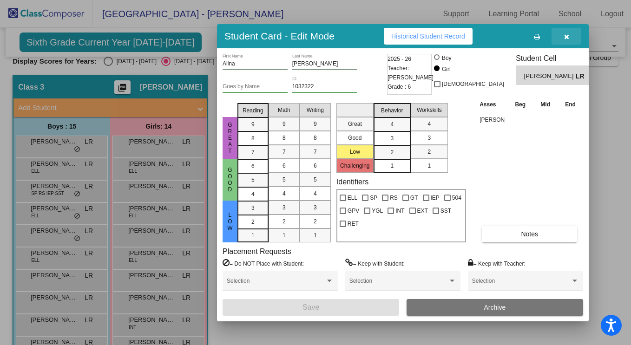
click at [569, 33] on button "button" at bounding box center [566, 36] width 30 height 17
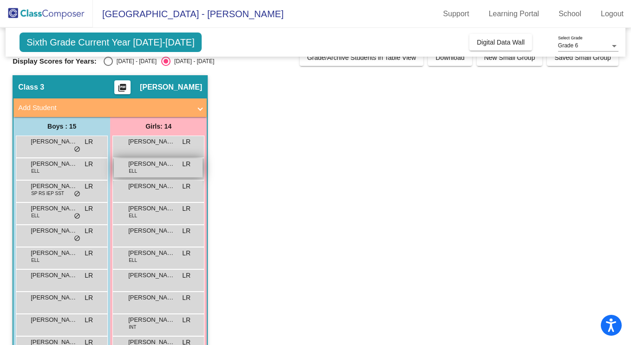
click at [167, 165] on span "[PERSON_NAME]" at bounding box center [151, 163] width 46 height 9
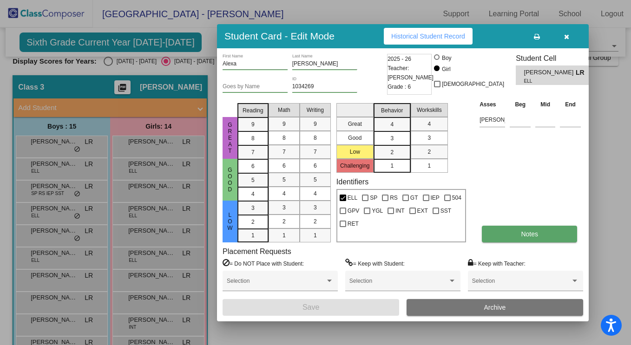
click at [511, 228] on button "Notes" at bounding box center [529, 234] width 95 height 17
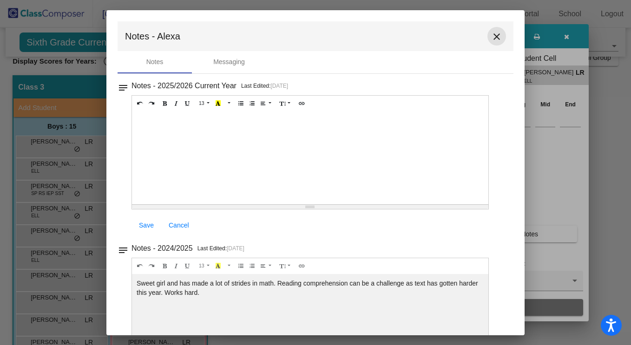
click at [499, 38] on button "close" at bounding box center [496, 36] width 19 height 19
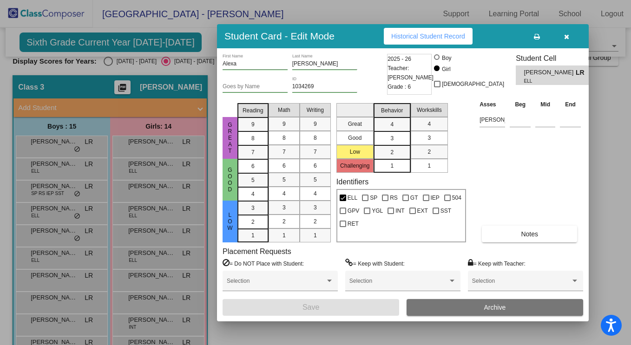
click at [155, 141] on div at bounding box center [315, 172] width 631 height 345
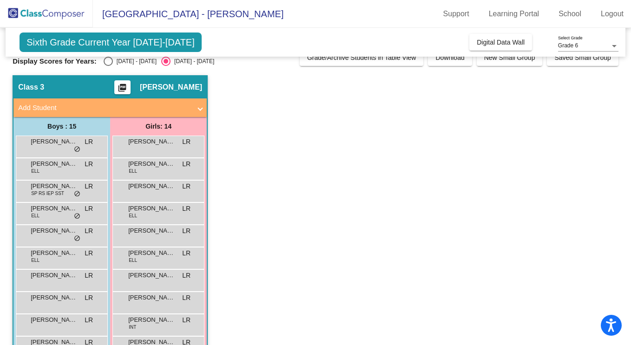
click at [155, 141] on span "[PERSON_NAME]" at bounding box center [151, 141] width 46 height 9
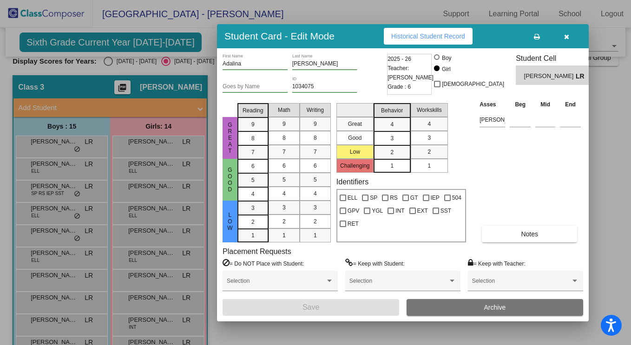
click at [517, 245] on div "[PERSON_NAME] First Name [PERSON_NAME] Last Name Goes by Name 1034075 ID 2025 -…" at bounding box center [402, 185] width 360 height 262
click at [519, 243] on div "[PERSON_NAME] First Name [PERSON_NAME] Last Name Goes by Name 1034075 ID 2025 -…" at bounding box center [402, 185] width 360 height 262
click at [520, 240] on button "Notes" at bounding box center [529, 234] width 95 height 17
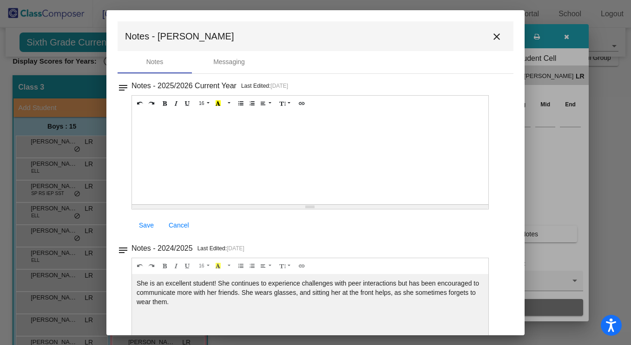
scroll to position [0, 0]
click at [487, 41] on button "close" at bounding box center [496, 36] width 19 height 19
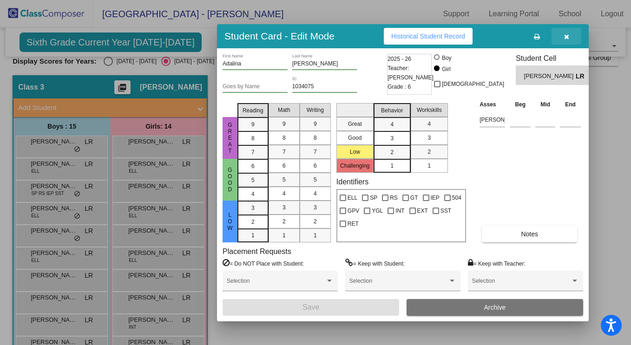
click at [563, 34] on button "button" at bounding box center [566, 36] width 30 height 17
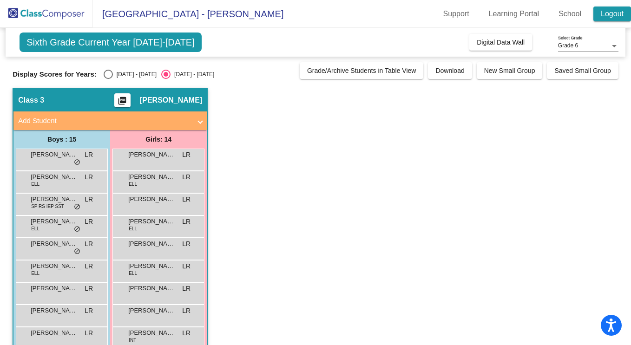
click at [619, 13] on link "Logout" at bounding box center [612, 14] width 38 height 15
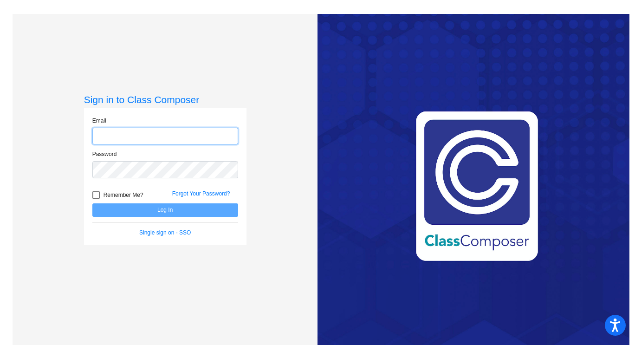
type input "[EMAIL_ADDRESS][DOMAIN_NAME]"
